Goal: Use online tool/utility

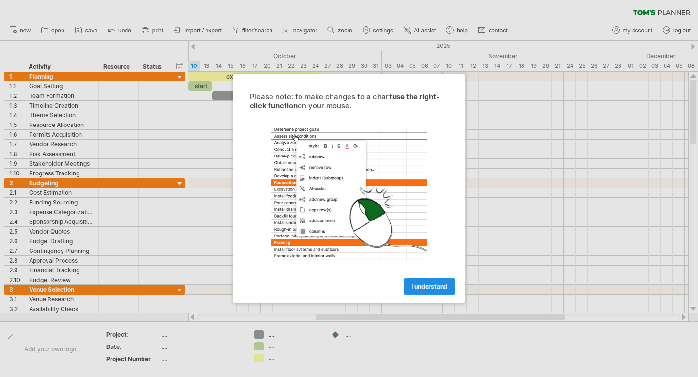
click at [413, 288] on span "I understand" at bounding box center [430, 286] width 36 height 7
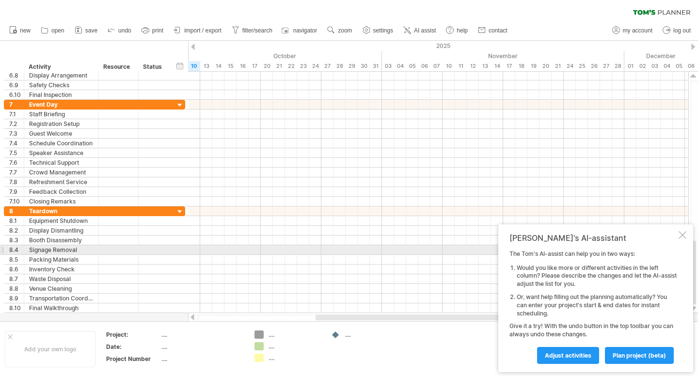
click at [683, 241] on div "[PERSON_NAME]'s AI-assistant The [PERSON_NAME]'s AI-assist can help you in two …" at bounding box center [595, 298] width 195 height 148
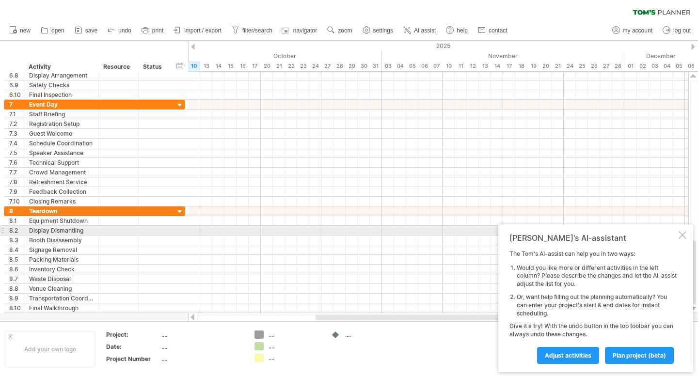
click at [683, 226] on div "[PERSON_NAME]'s AI-assistant The [PERSON_NAME]'s AI-assist can help you in two …" at bounding box center [595, 298] width 195 height 148
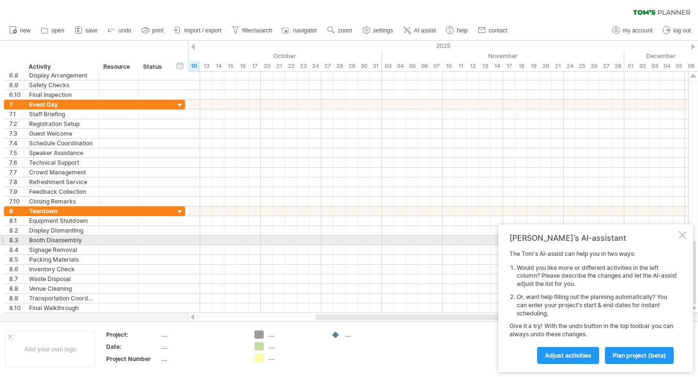
click at [688, 234] on div "[PERSON_NAME]'s AI-assistant The [PERSON_NAME]'s AI-assist can help you in two …" at bounding box center [595, 298] width 195 height 148
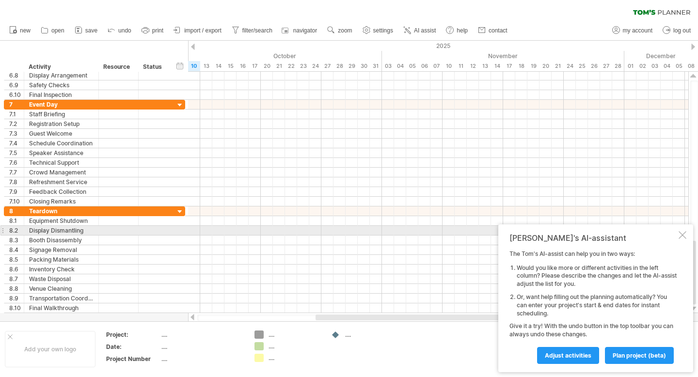
click at [683, 234] on div at bounding box center [683, 235] width 8 height 8
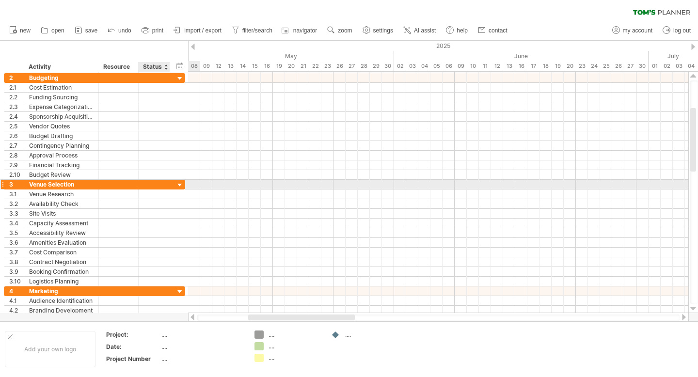
click at [174, 187] on div "**********" at bounding box center [94, 185] width 181 height 10
click at [178, 186] on div at bounding box center [179, 185] width 9 height 9
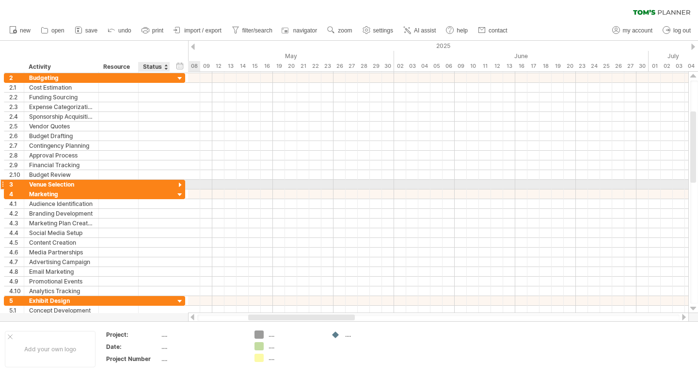
click at [178, 185] on div at bounding box center [179, 185] width 9 height 9
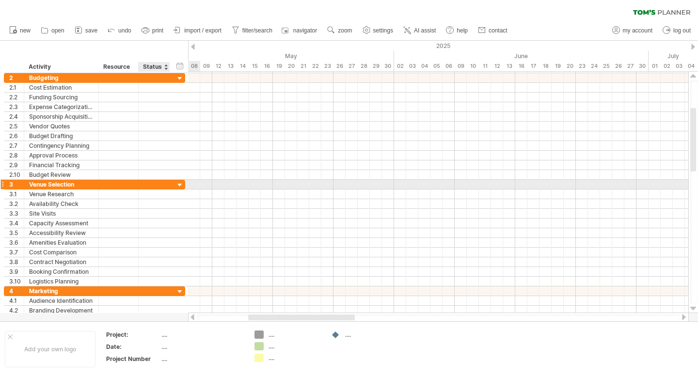
click at [178, 185] on div at bounding box center [179, 185] width 9 height 9
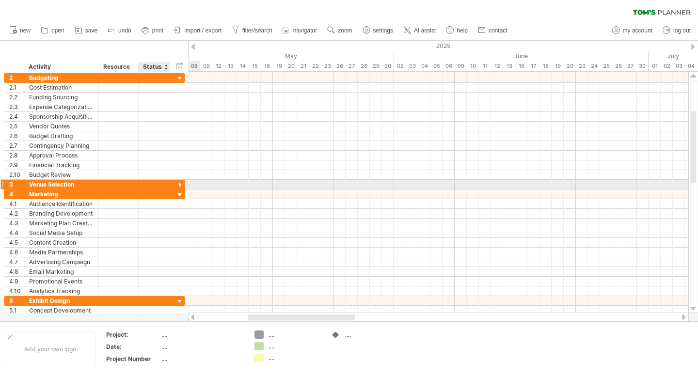
click at [178, 185] on div at bounding box center [179, 185] width 9 height 9
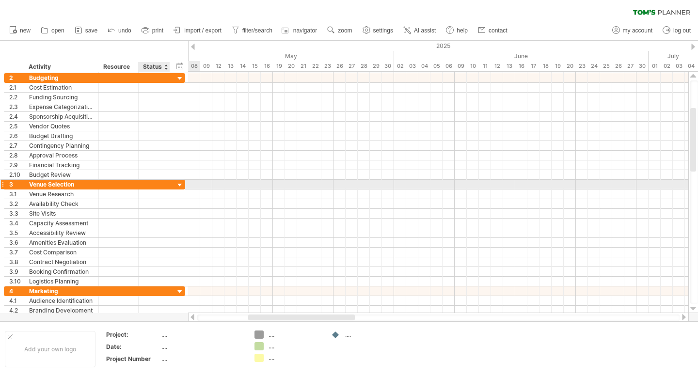
click at [178, 185] on div at bounding box center [179, 185] width 9 height 9
